Goal: Check status: Check status

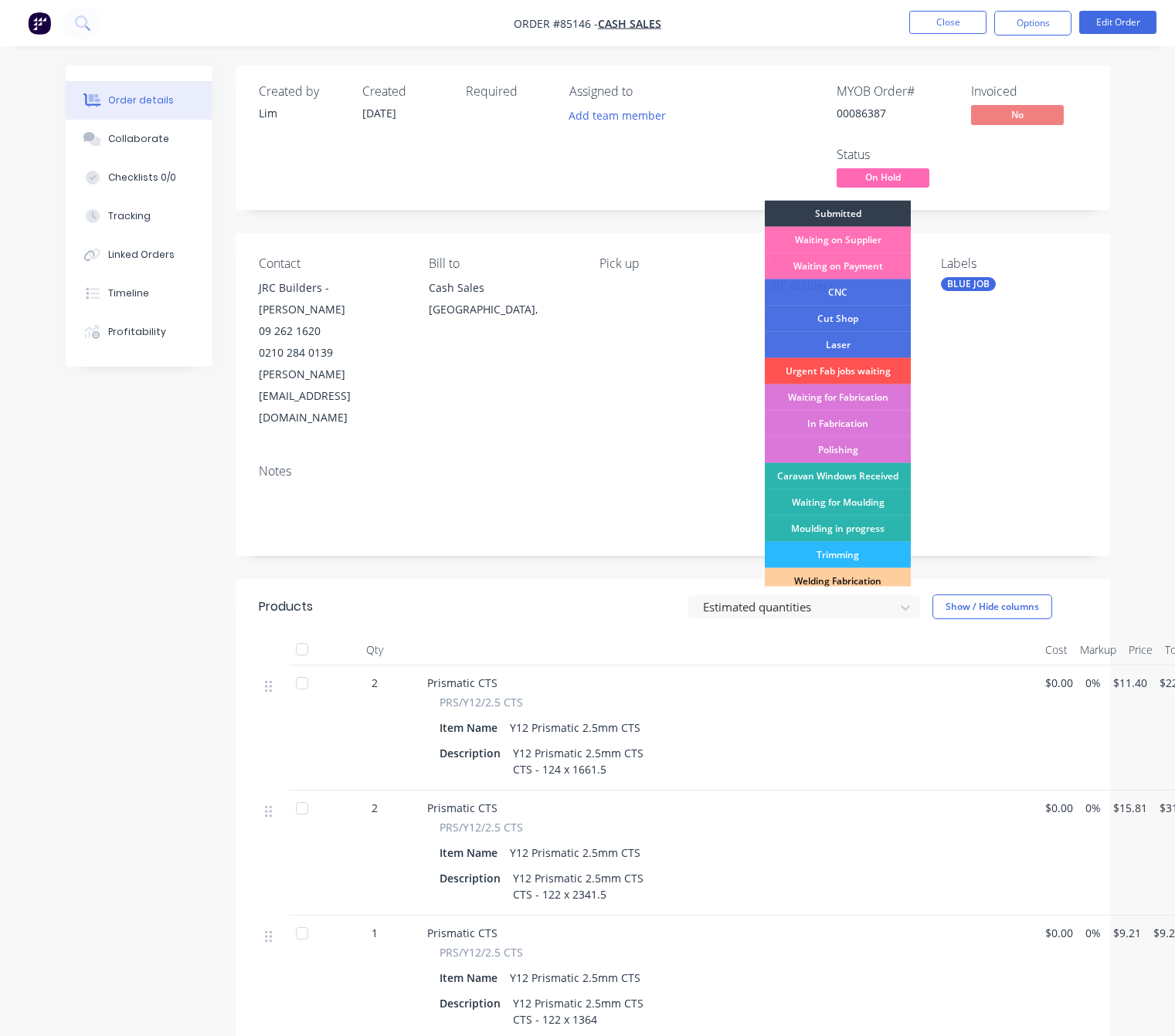
click at [865, 211] on div "Submitted" at bounding box center [838, 214] width 146 height 27
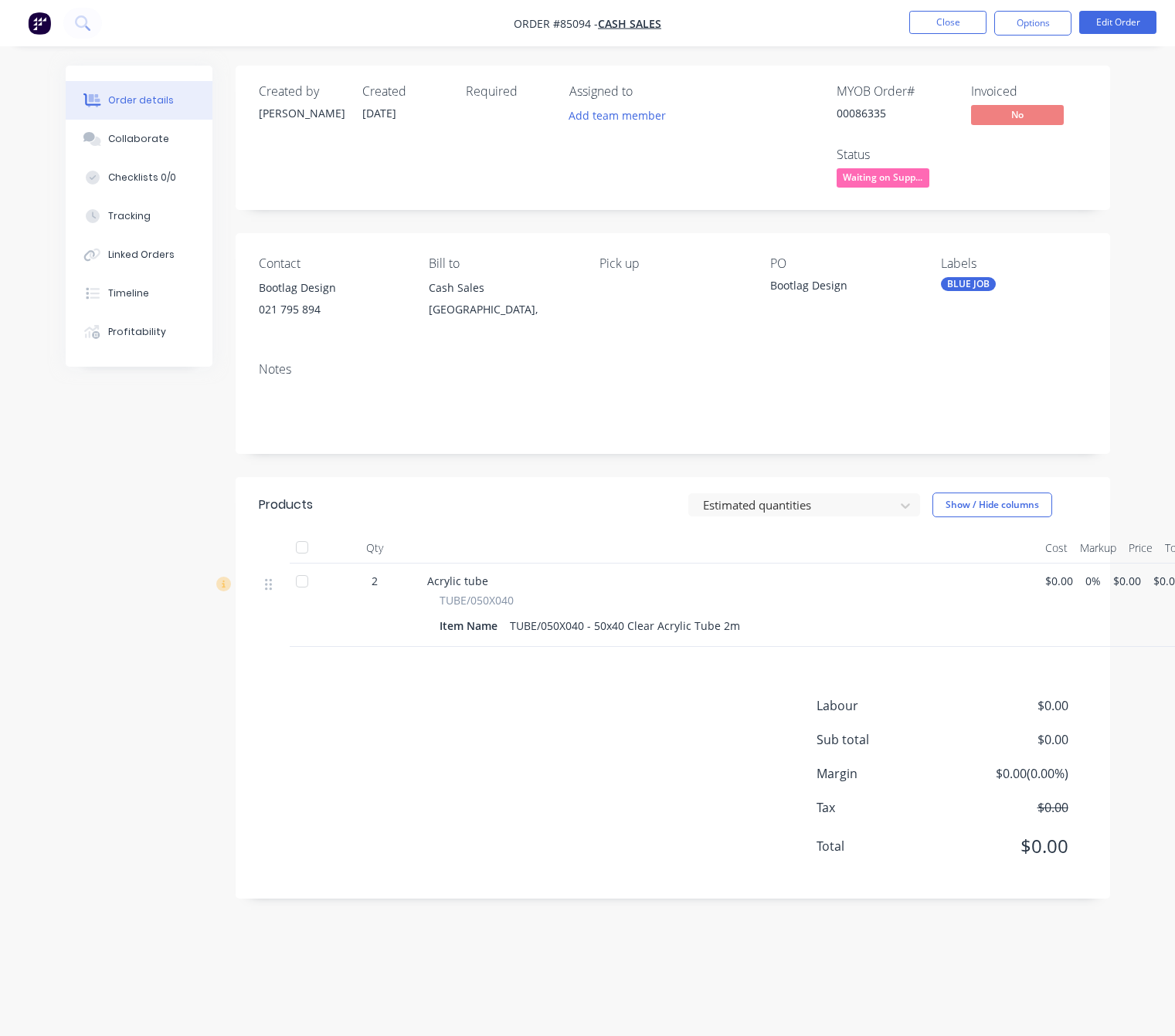
scroll to position [0, 19]
